Goal: Information Seeking & Learning: Compare options

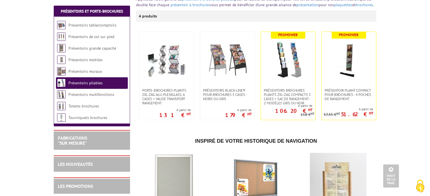
scroll to position [85, 0]
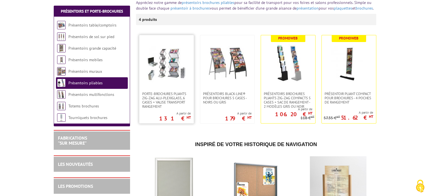
click at [169, 58] on img at bounding box center [167, 64] width 40 height 40
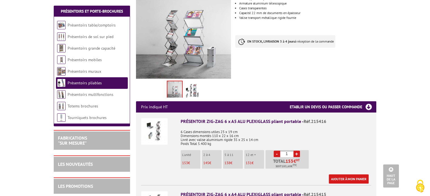
scroll to position [113, 0]
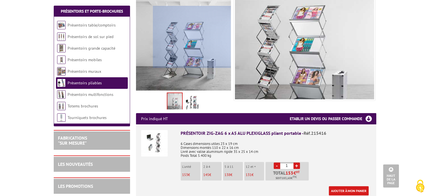
click at [192, 37] on div at bounding box center [192, 37] width 78 height 62
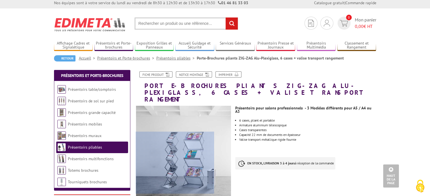
scroll to position [0, 0]
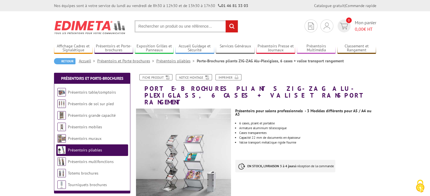
click at [190, 29] on input "text" at bounding box center [185, 26] width 103 height 12
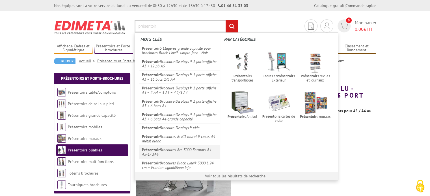
type input "présentoir"
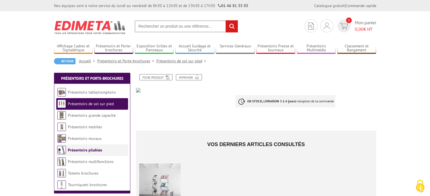
click at [76, 150] on link "Présentoirs pliables" at bounding box center [85, 150] width 34 height 5
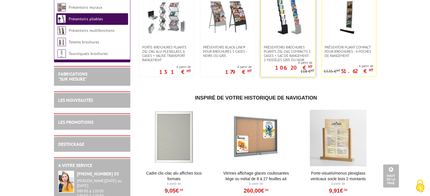
scroll to position [141, 0]
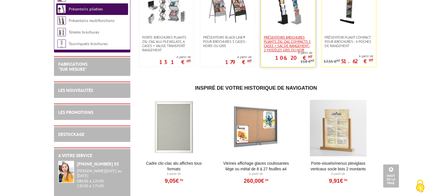
click at [290, 45] on span "Présentoirs brochures pliants Zig-Zag compacts 5 cases + sac de rangement - 2 M…" at bounding box center [288, 43] width 49 height 17
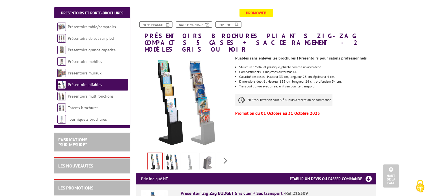
scroll to position [55, 0]
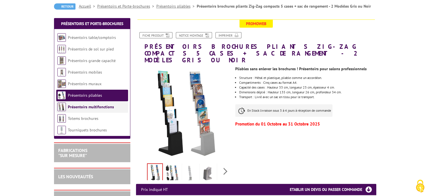
click at [77, 107] on link "Présentoirs multifonctions" at bounding box center [91, 107] width 46 height 5
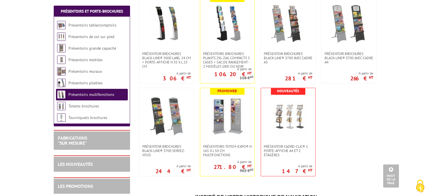
scroll to position [367, 0]
